Goal: Task Accomplishment & Management: Use online tool/utility

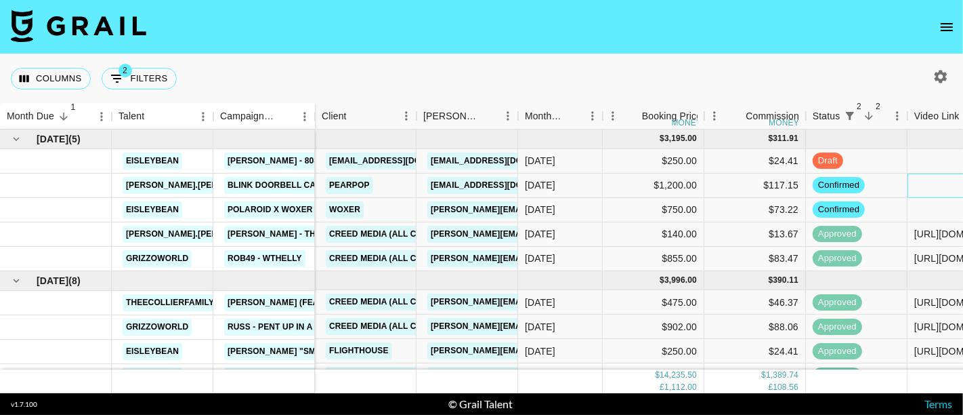
click at [925, 184] on div at bounding box center [959, 185] width 102 height 24
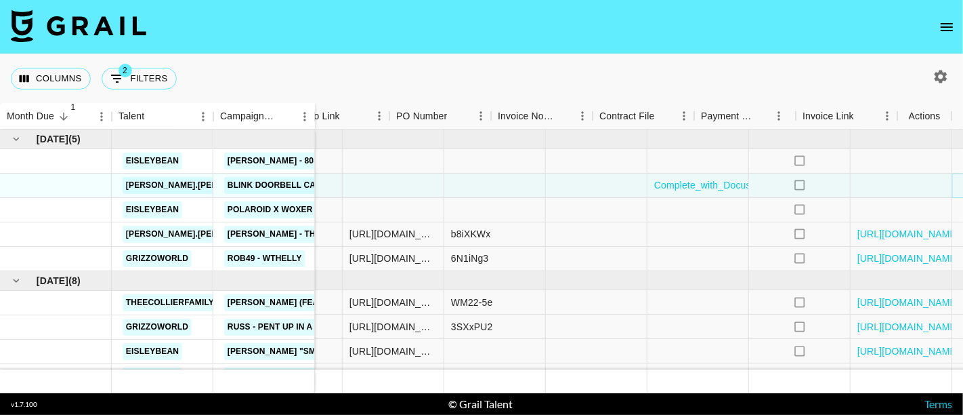
scroll to position [0, 619]
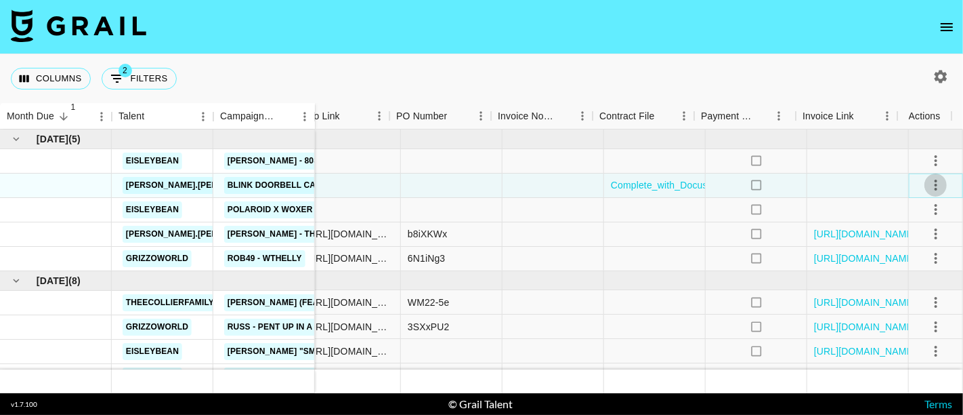
click at [928, 184] on icon "select merge strategy" at bounding box center [936, 185] width 16 height 16
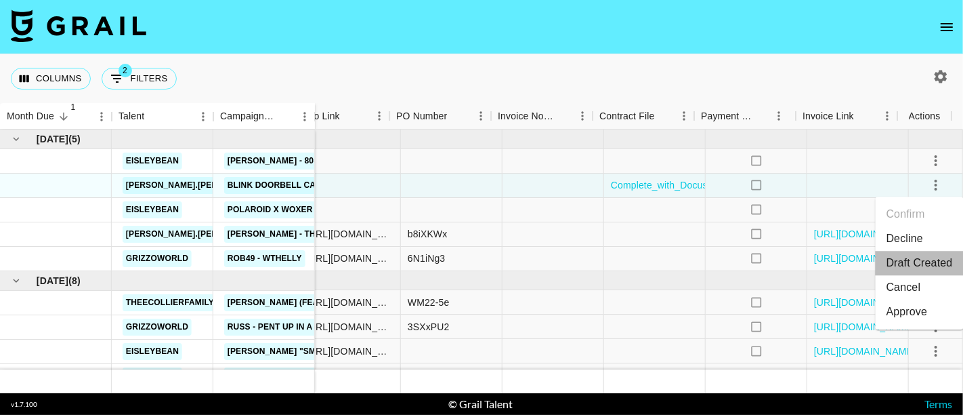
click at [927, 268] on li "Draft Created" at bounding box center [920, 263] width 88 height 24
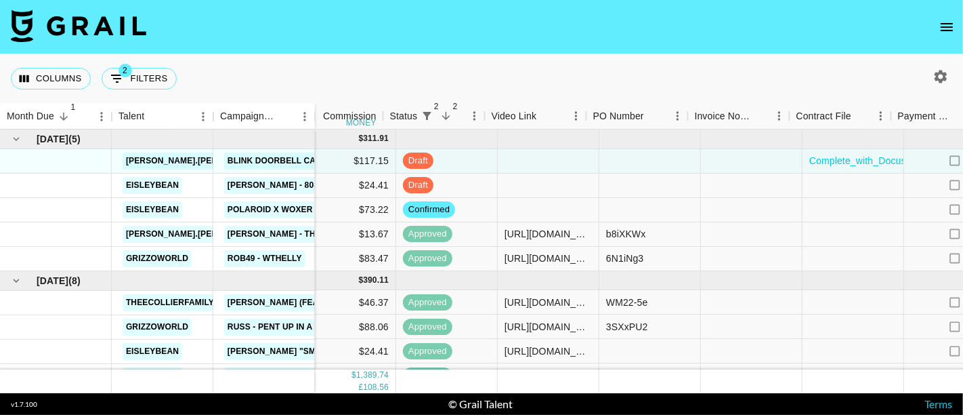
scroll to position [0, 423]
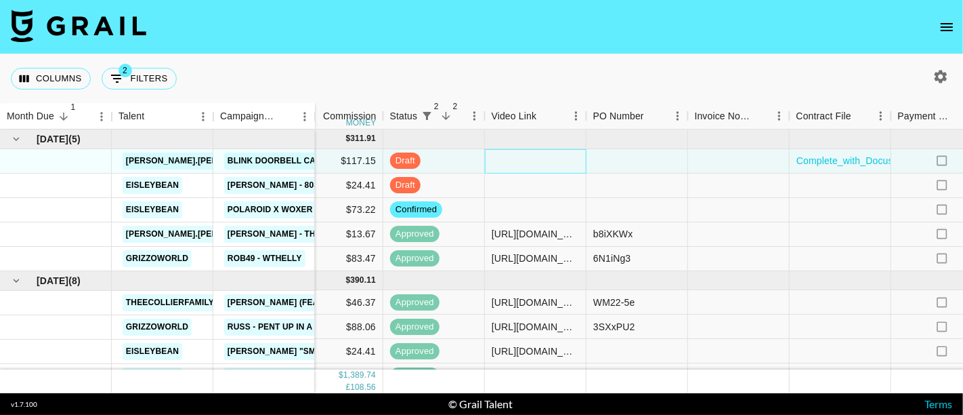
click at [531, 159] on div at bounding box center [536, 161] width 102 height 24
click at [538, 161] on div at bounding box center [536, 161] width 102 height 24
type input "[URL][DOMAIN_NAME]"
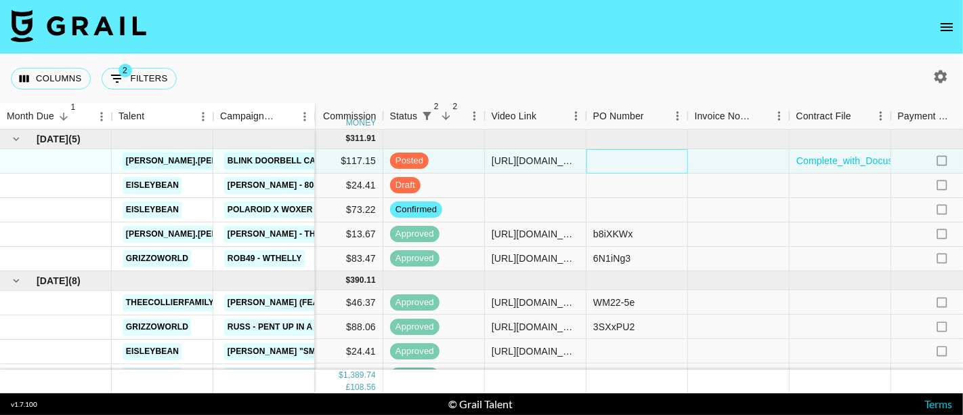
click at [620, 156] on div at bounding box center [638, 161] width 102 height 24
click at [727, 157] on div at bounding box center [739, 161] width 102 height 24
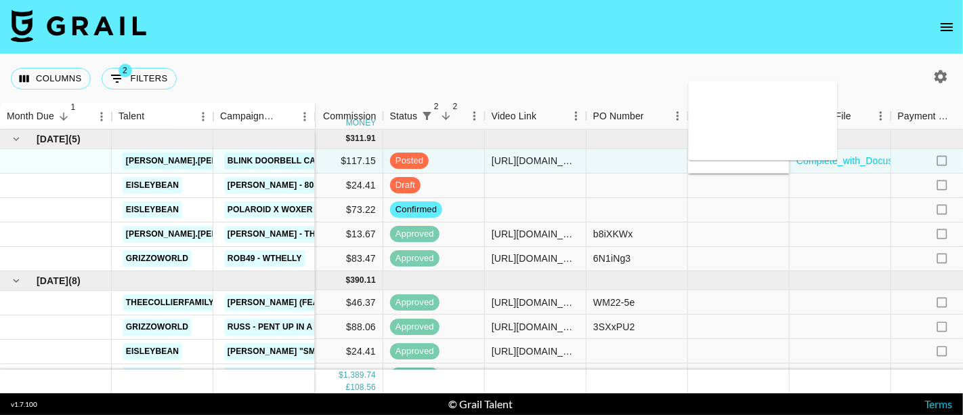
click at [729, 113] on textarea at bounding box center [763, 120] width 138 height 62
drag, startPoint x: 794, startPoint y: 110, endPoint x: 763, endPoint y: 114, distance: 31.4
click at [763, 114] on textarea "Please include this opportunity ID in the" at bounding box center [763, 120] width 138 height 62
paste textarea "OPP ID #007434"
type textarea "Please include this opportunity ID on the invoice: OPP ID #007434"
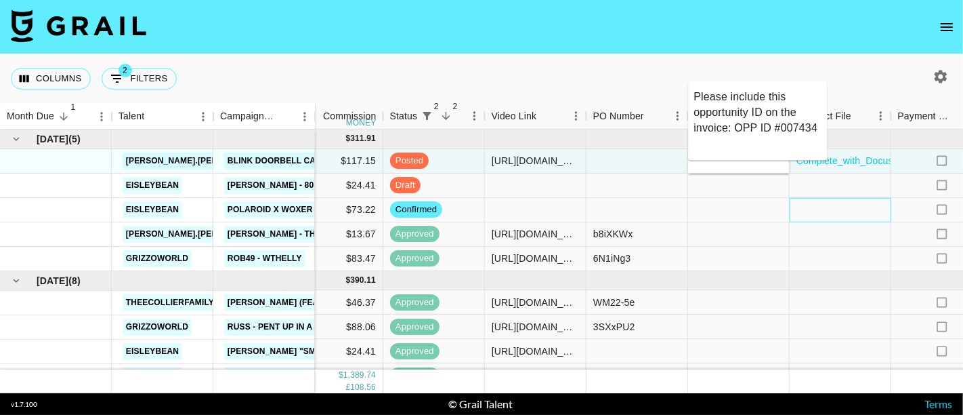
click at [829, 203] on div at bounding box center [841, 210] width 102 height 24
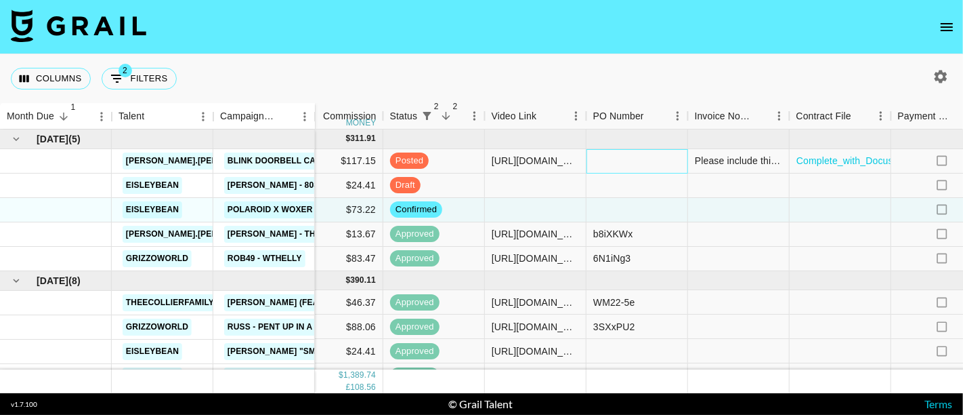
click at [639, 161] on div at bounding box center [638, 161] width 102 height 24
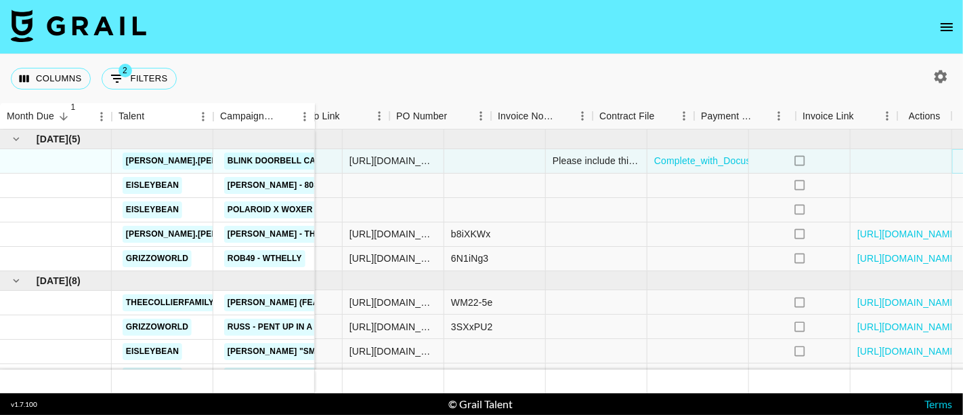
scroll to position [0, 619]
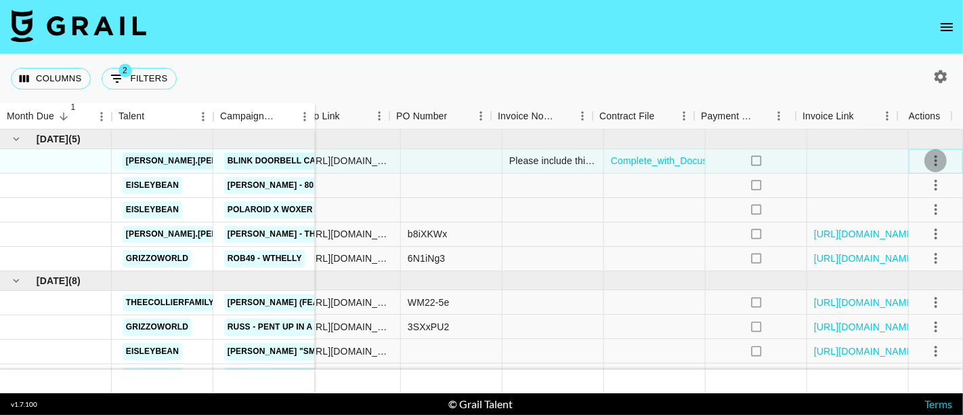
click at [928, 158] on icon "select merge strategy" at bounding box center [936, 160] width 16 height 16
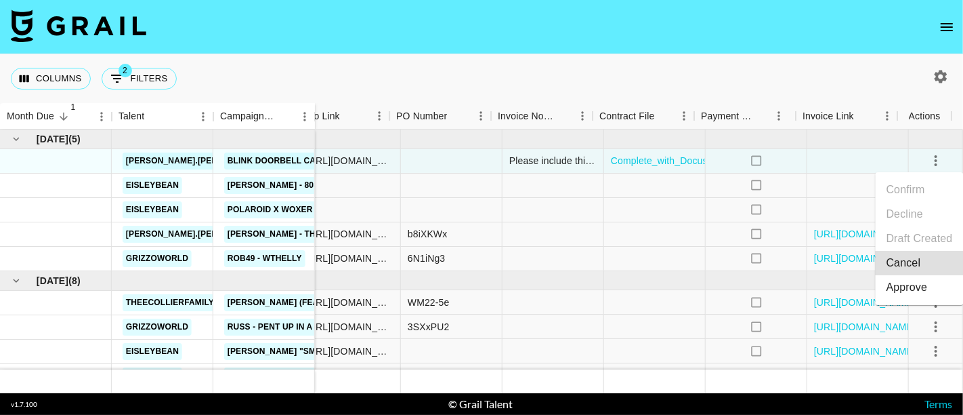
click at [924, 291] on div "Approve" at bounding box center [907, 287] width 41 height 16
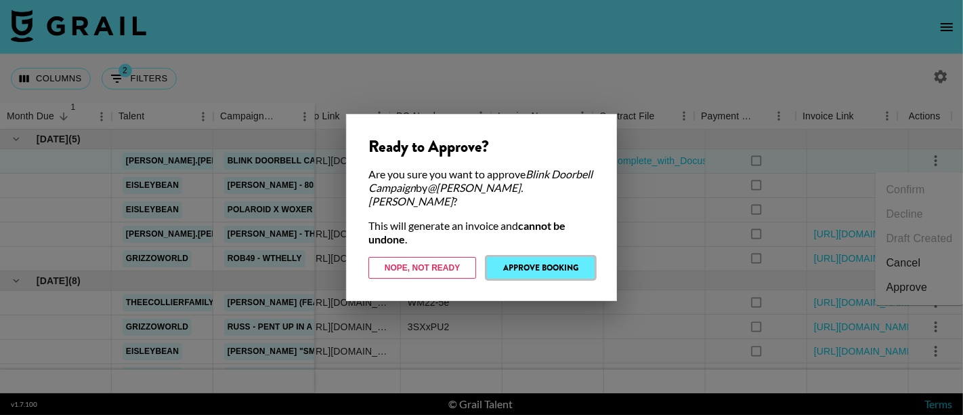
click at [529, 264] on button "Approve Booking" at bounding box center [541, 268] width 108 height 22
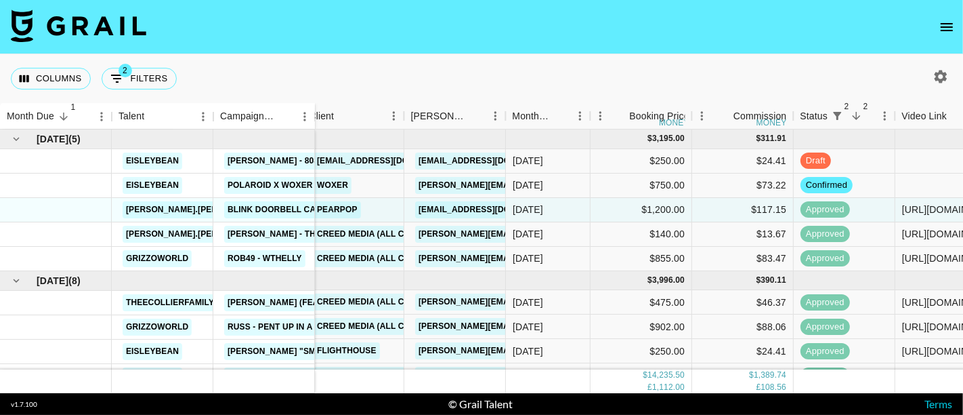
scroll to position [0, 0]
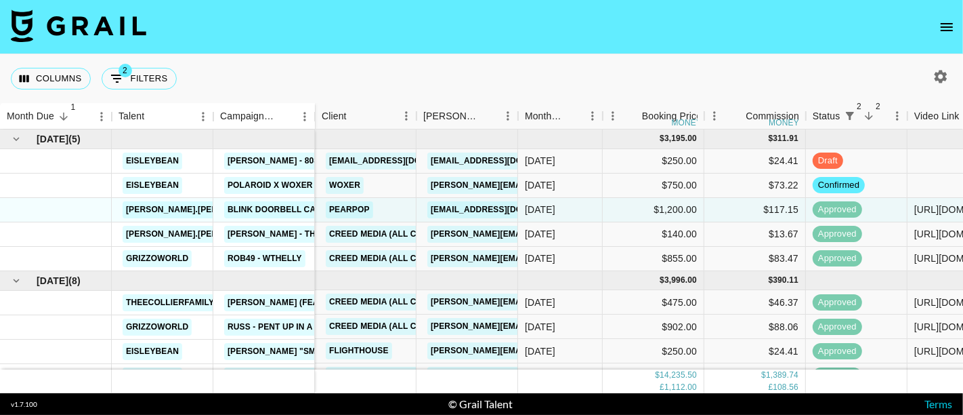
drag, startPoint x: 797, startPoint y: 47, endPoint x: 841, endPoint y: 166, distance: 126.4
click at [797, 47] on nav at bounding box center [481, 27] width 963 height 54
click at [890, 211] on div "approved" at bounding box center [857, 210] width 102 height 24
click at [31, 72] on button "Columns" at bounding box center [51, 79] width 80 height 22
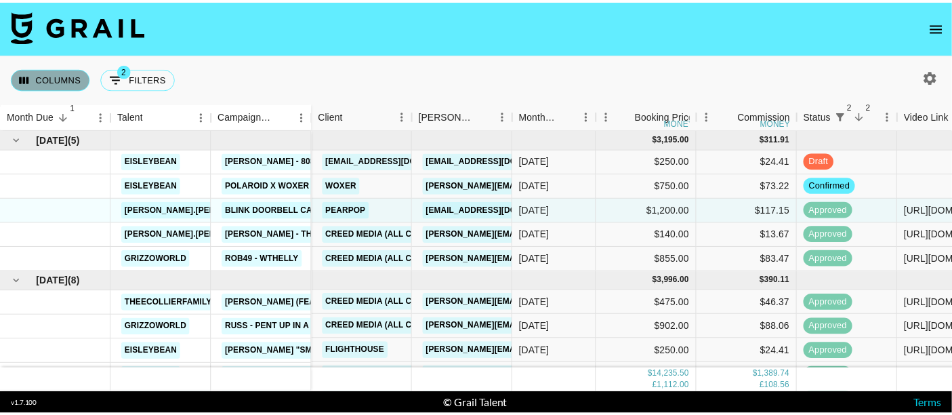
scroll to position [19, 0]
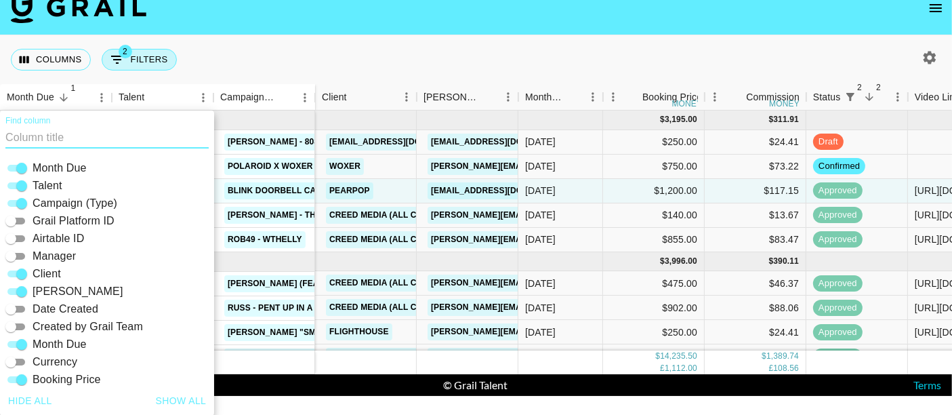
click at [131, 62] on button "2 Filters" at bounding box center [139, 60] width 75 height 22
select select "status"
select select "not"
select select "declined"
select select "status"
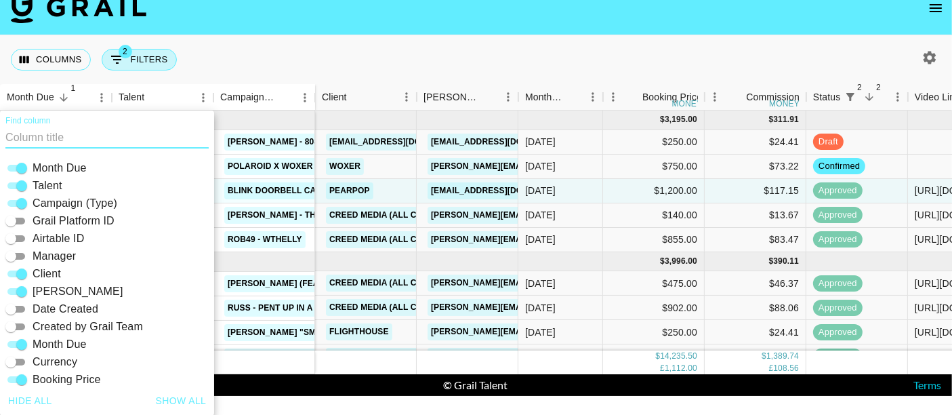
select select "not"
select select "cancelled"
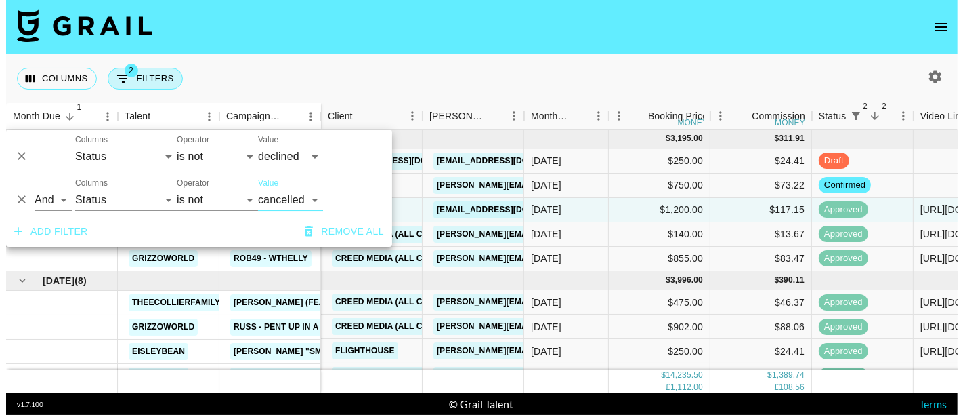
scroll to position [0, 0]
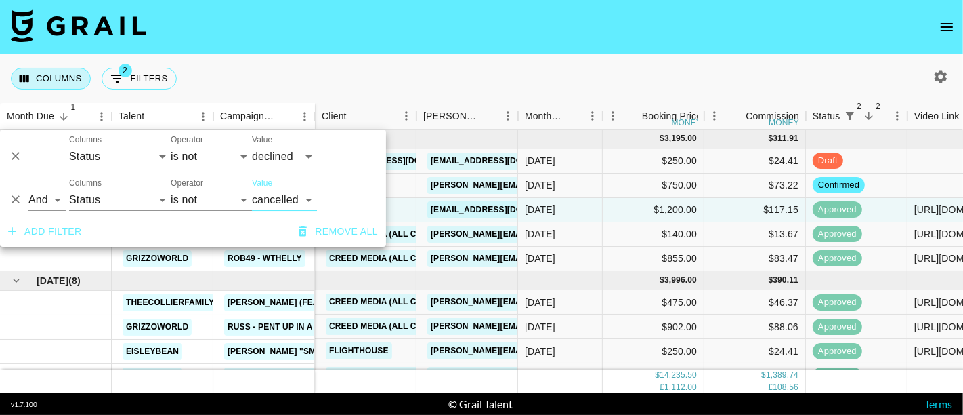
click at [62, 78] on button "Columns" at bounding box center [51, 79] width 80 height 22
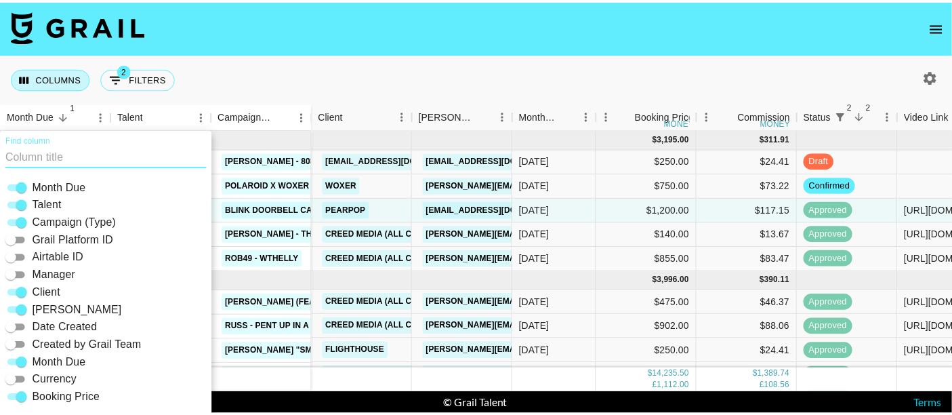
scroll to position [19, 0]
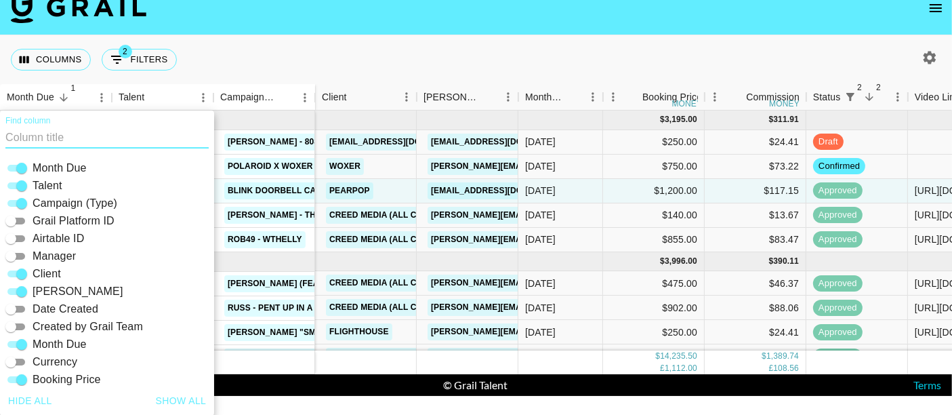
click at [26, 237] on input "Airtable ID" at bounding box center [10, 238] width 49 height 16
checkbox input "true"
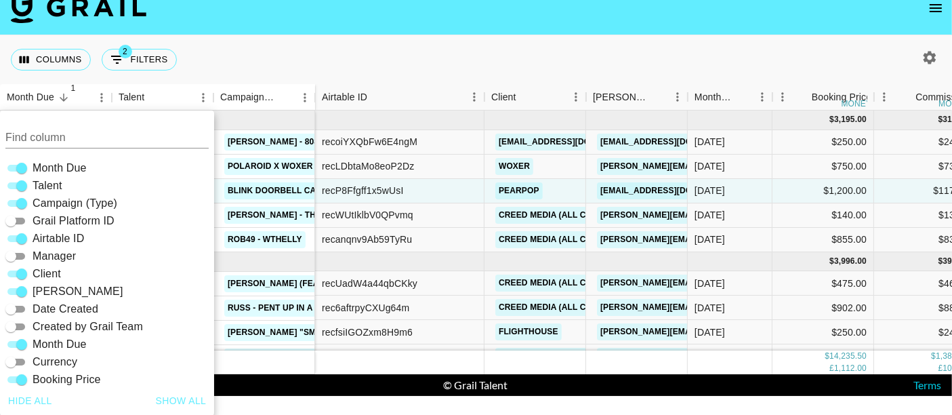
click at [596, 39] on div "Columns 2 Filters + Booking" at bounding box center [476, 59] width 952 height 49
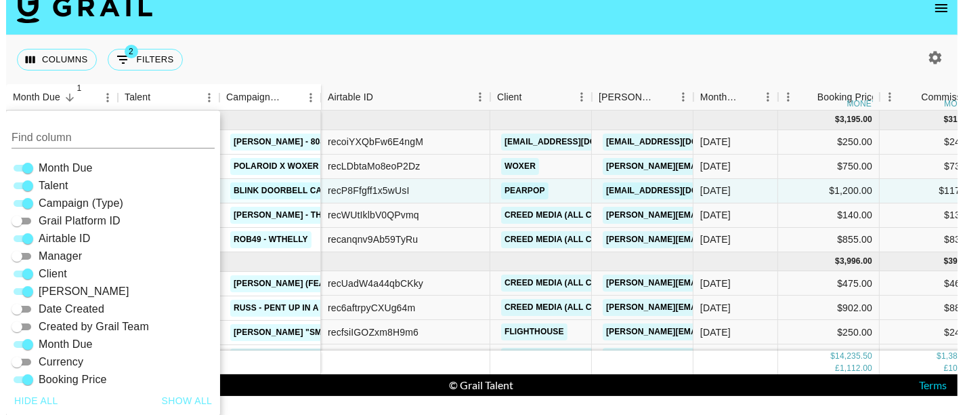
scroll to position [0, 0]
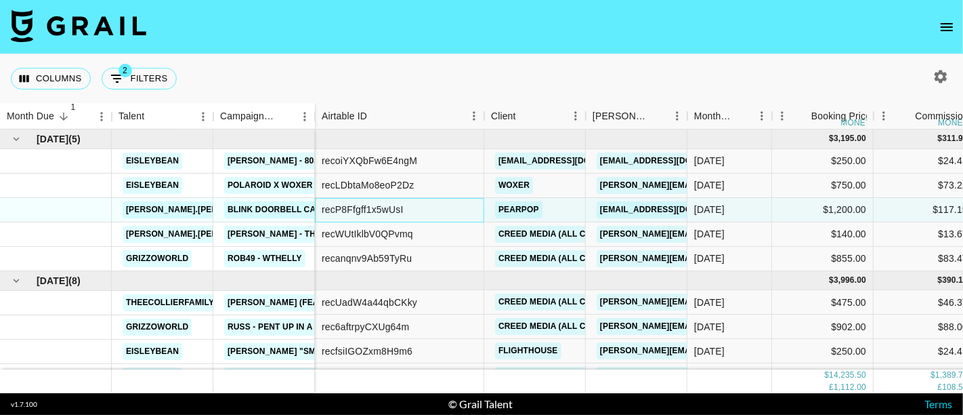
click at [370, 205] on div "recP8Ffgff1x5wUsI" at bounding box center [363, 210] width 82 height 14
copy div "recP8Ffgff1x5wUsI"
